Goal: Task Accomplishment & Management: Manage account settings

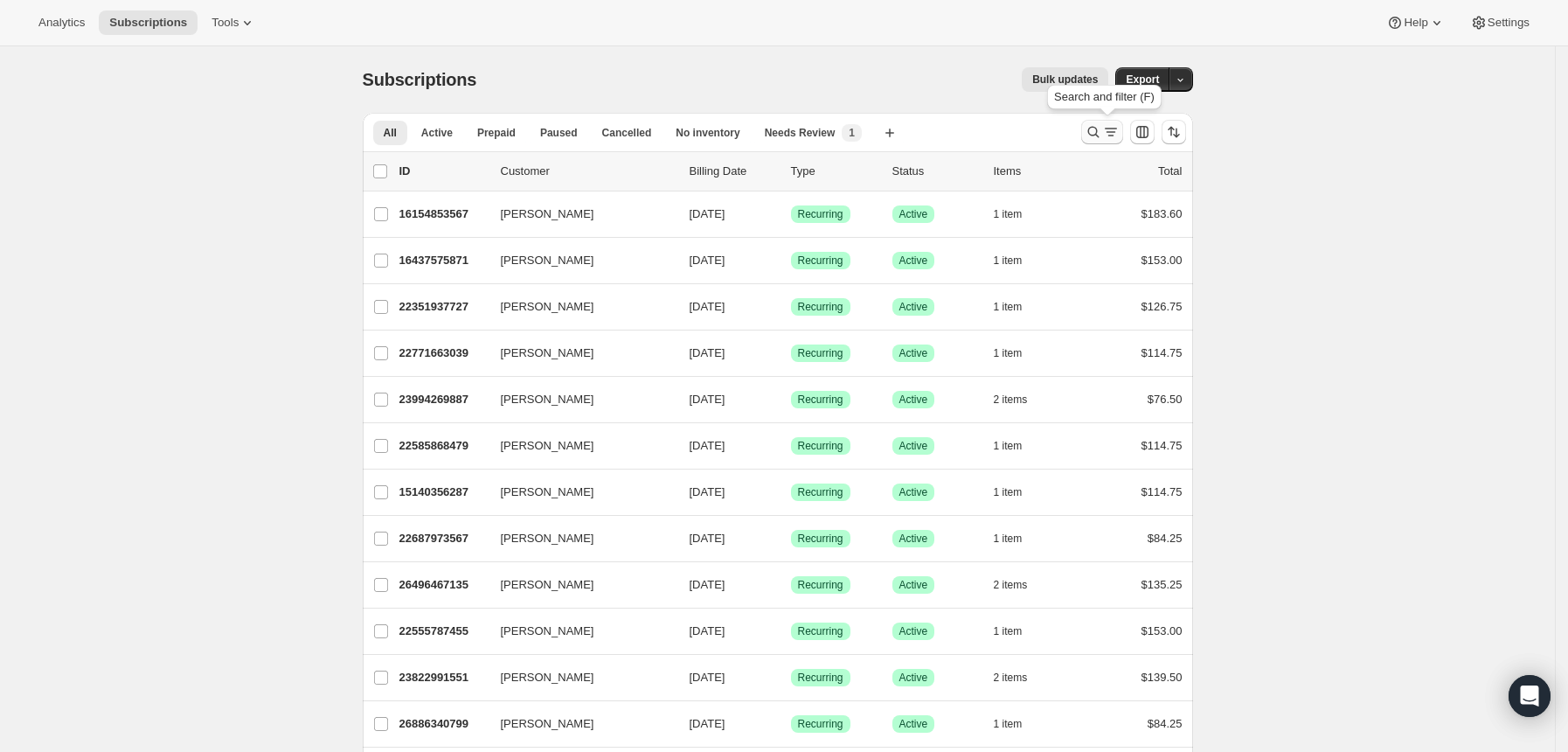
click at [1096, 134] on icon "Search and filter results" at bounding box center [1092, 132] width 12 height 12
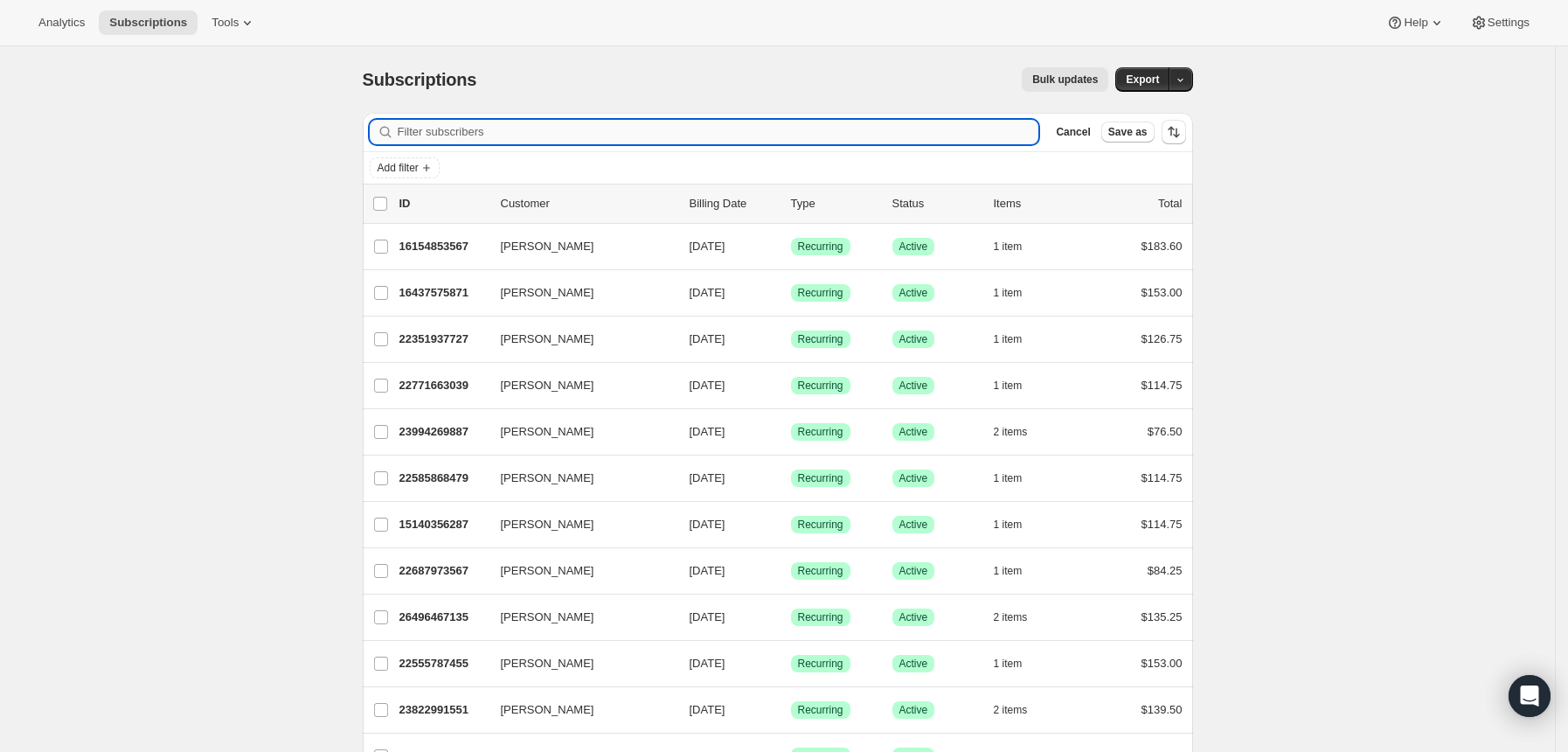
click at [679, 125] on input "Filter subscribers" at bounding box center [718, 133] width 641 height 25
click at [519, 126] on input "Filter subscribers" at bounding box center [718, 133] width 641 height 25
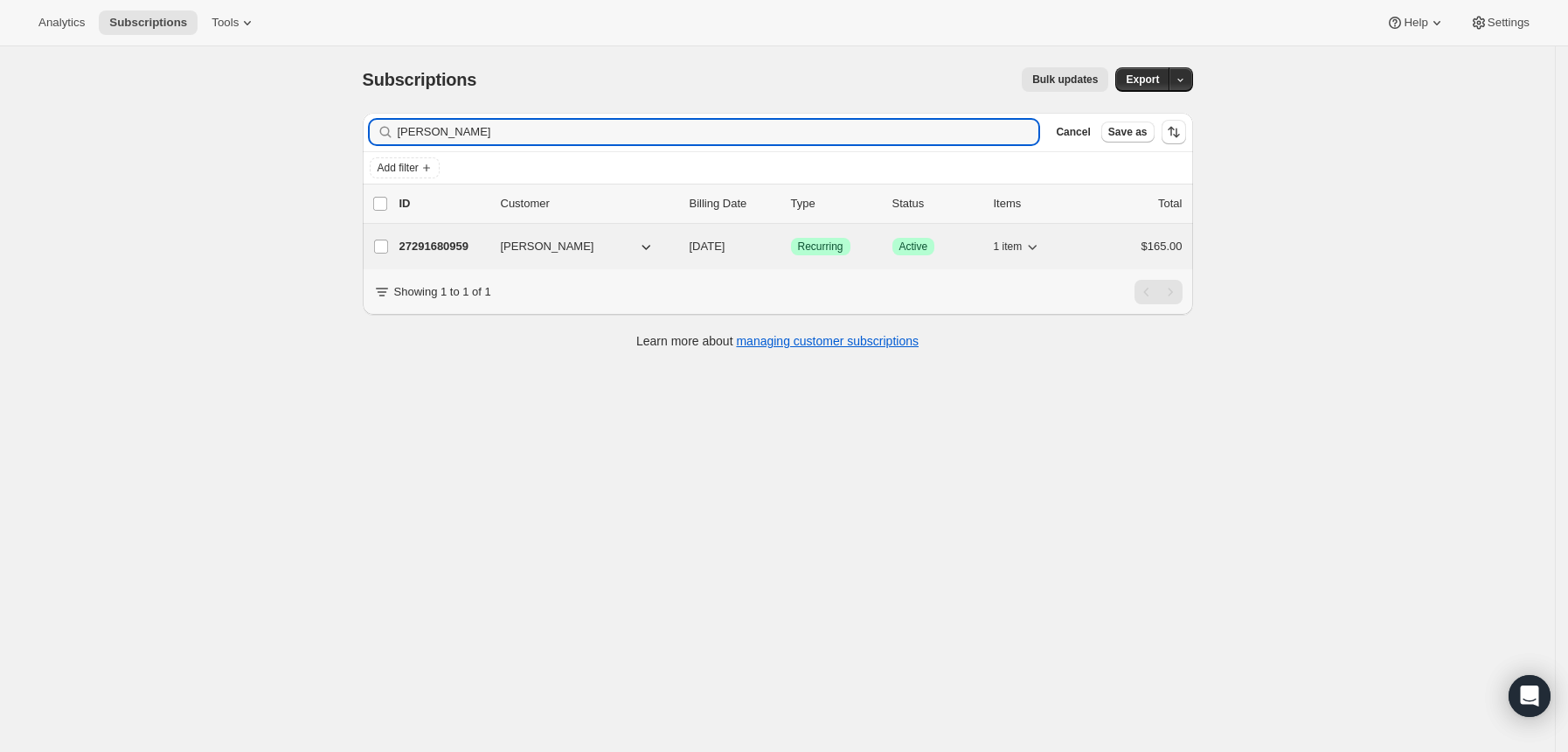
type input "[PERSON_NAME]"
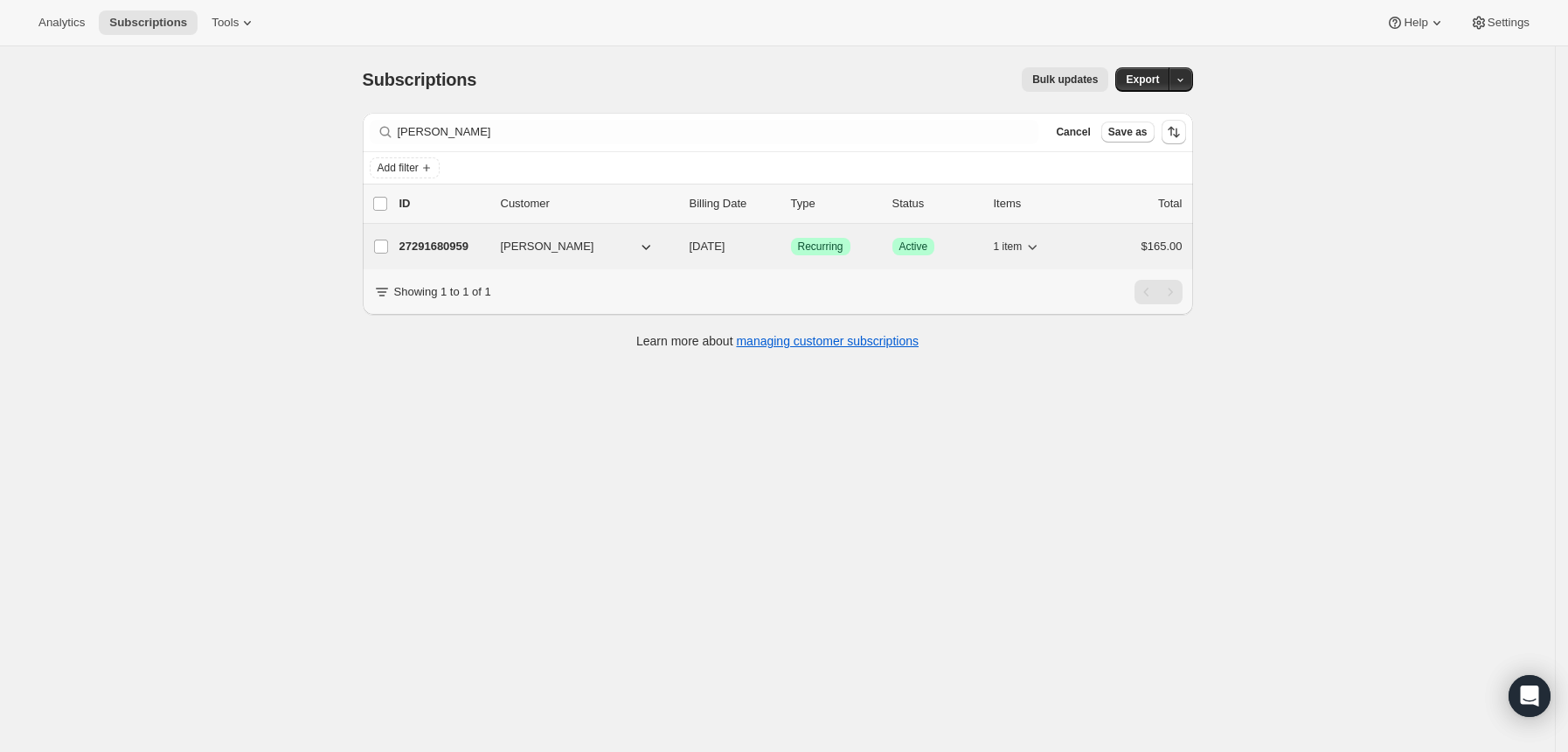
click at [462, 243] on p "27291680959" at bounding box center [443, 247] width 87 height 18
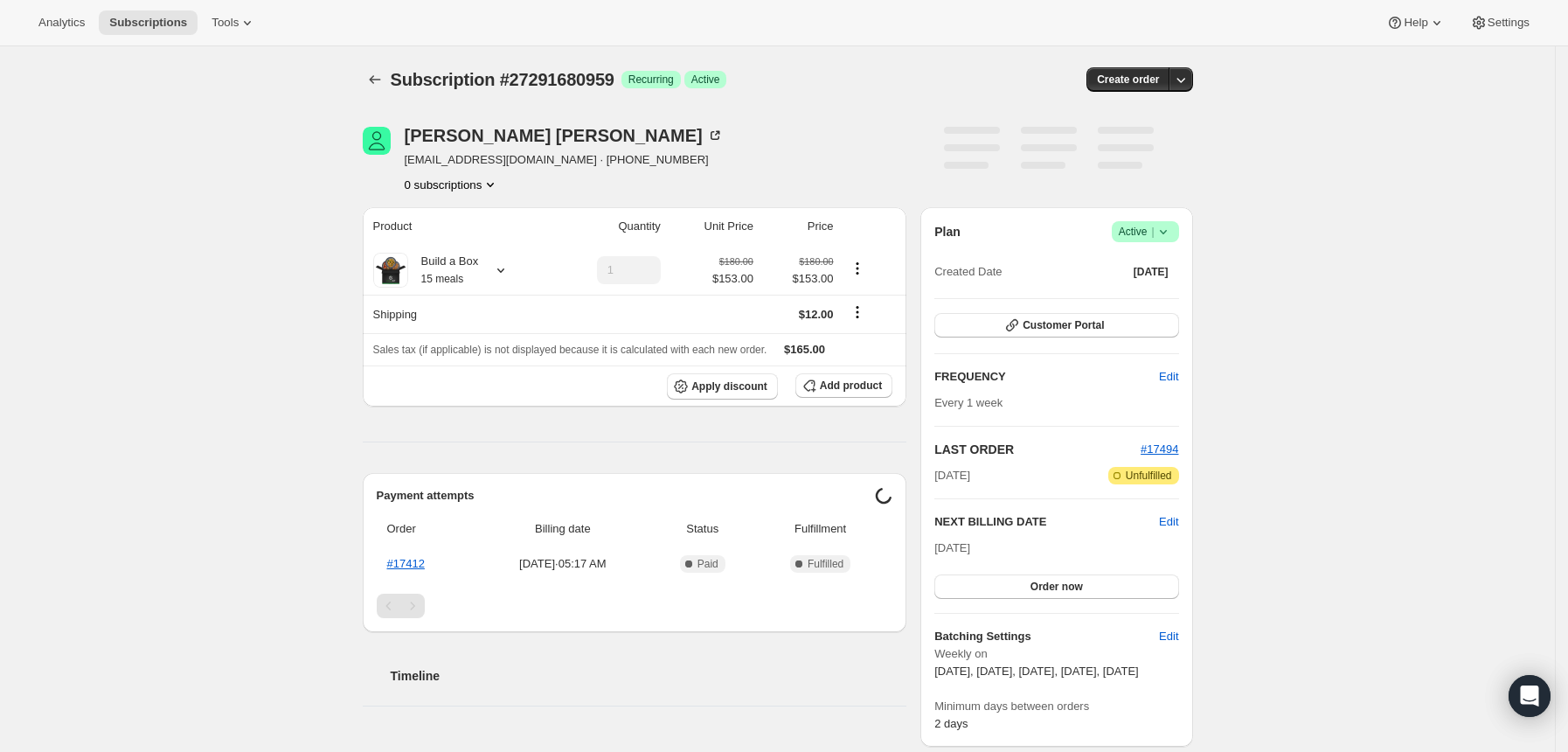
click at [1172, 232] on icon at bounding box center [1163, 232] width 18 height 18
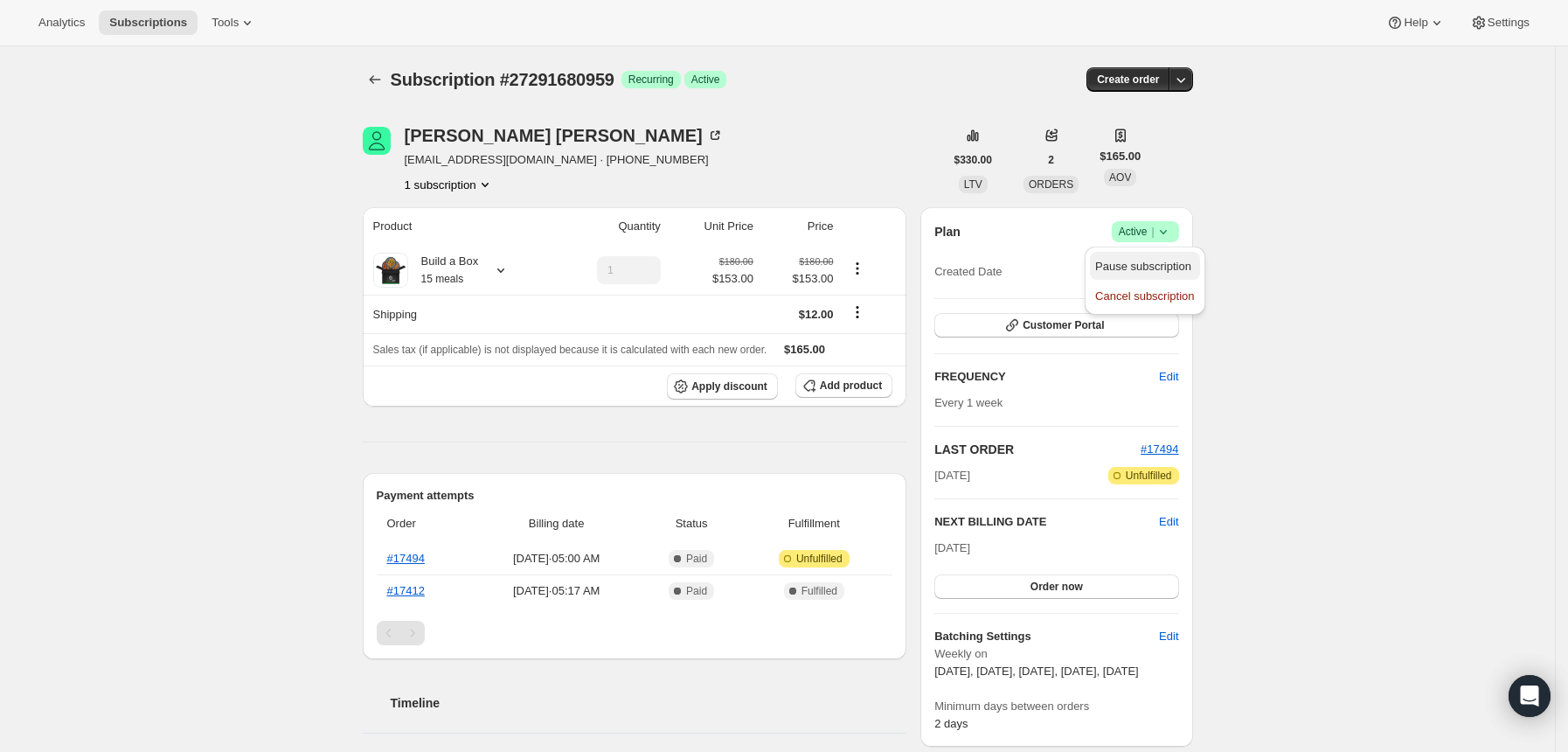
click at [1168, 260] on span "Pause subscription" at bounding box center [1143, 266] width 96 height 13
